Goal: Task Accomplishment & Management: Manage account settings

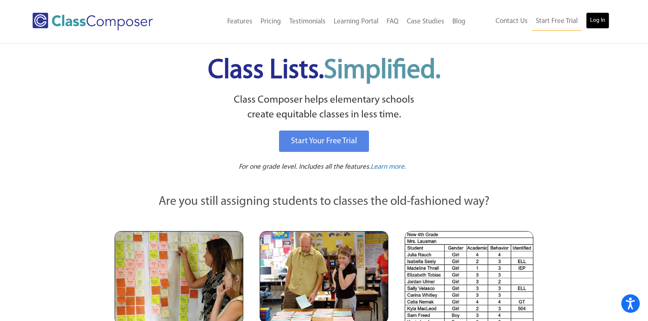
click at [600, 20] on link "Log In" at bounding box center [597, 20] width 23 height 16
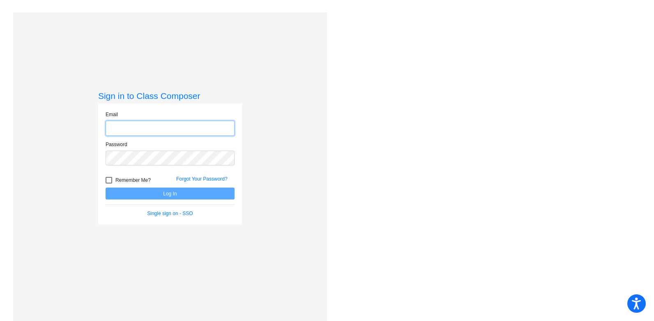
type input "[PERSON_NAME][EMAIL_ADDRESS][PERSON_NAME][DOMAIN_NAME]"
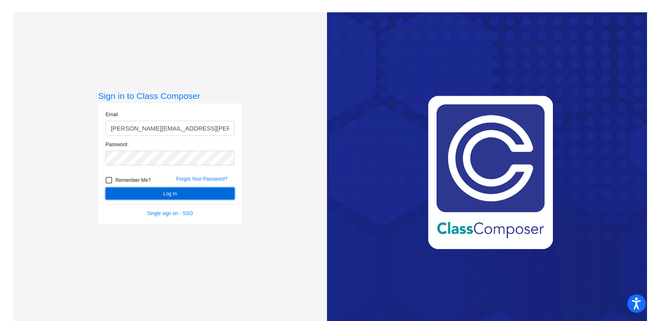
click at [165, 195] on button "Log In" at bounding box center [170, 194] width 129 height 12
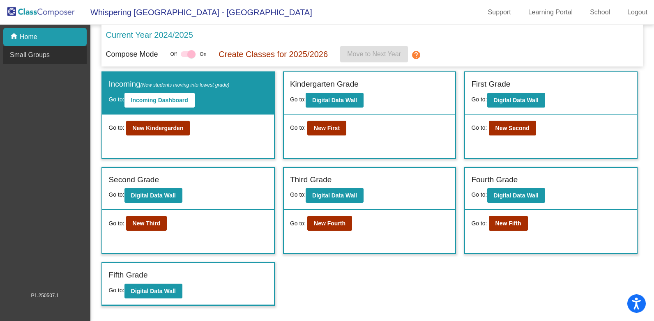
click at [32, 55] on p "Small Groups" at bounding box center [30, 55] width 40 height 10
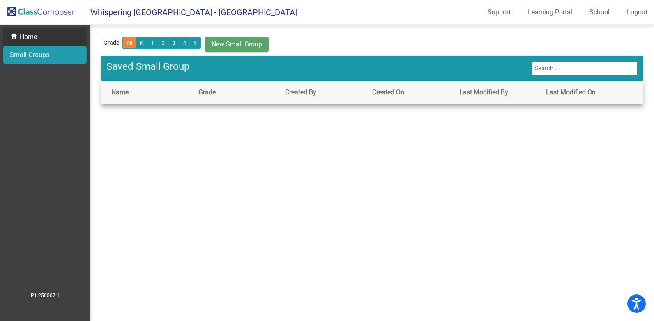
click at [35, 41] on p "Home" at bounding box center [28, 37] width 17 height 10
